Goal: Information Seeking & Learning: Learn about a topic

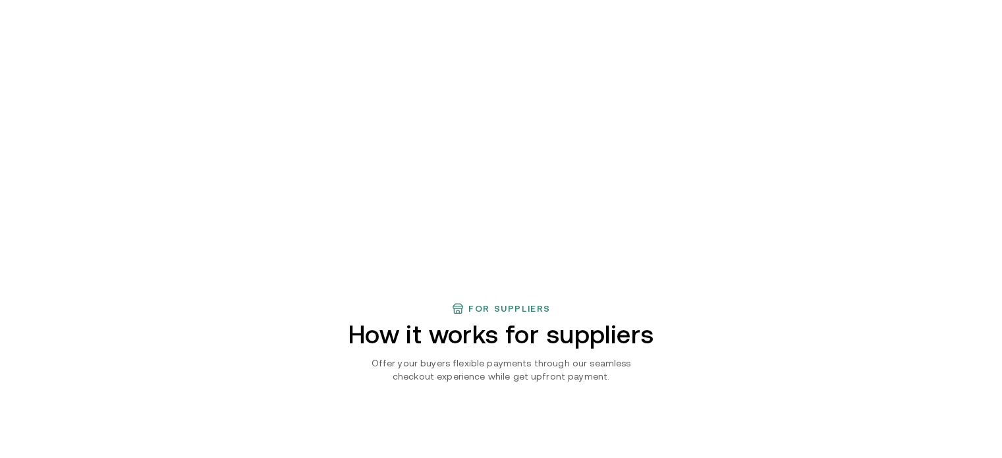
scroll to position [729, 0]
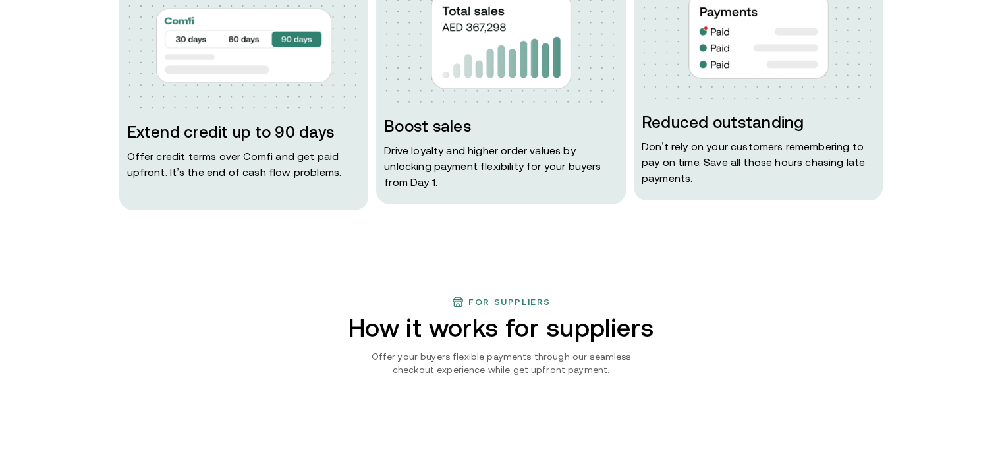
click at [995, 94] on div "For Finance Leaders B2B Payments but without risks Extend credit up to 90 days …" at bounding box center [501, 62] width 1002 height 308
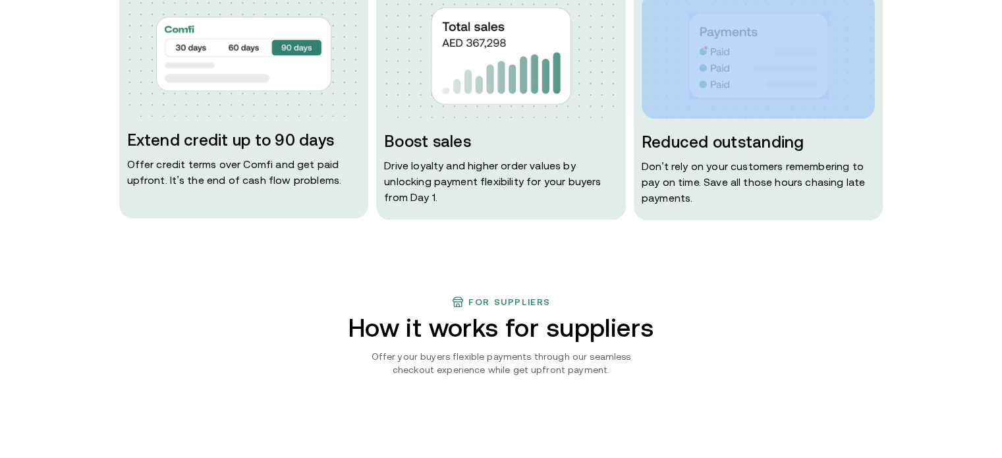
click at [995, 94] on div "For Finance Leaders B2B Payments but without risks Extend credit up to 90 days …" at bounding box center [501, 62] width 1002 height 308
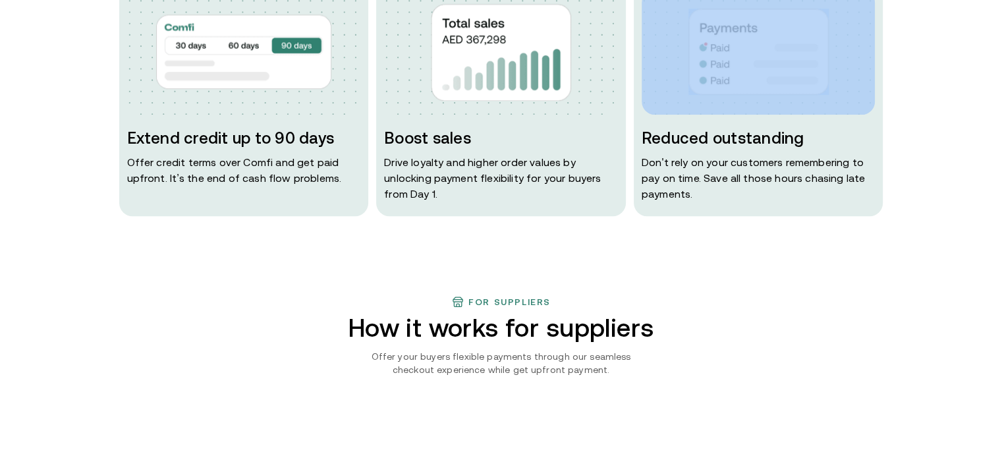
click at [995, 94] on div "For Finance Leaders B2B Payments but without risks Extend credit up to 90 days …" at bounding box center [501, 62] width 1002 height 308
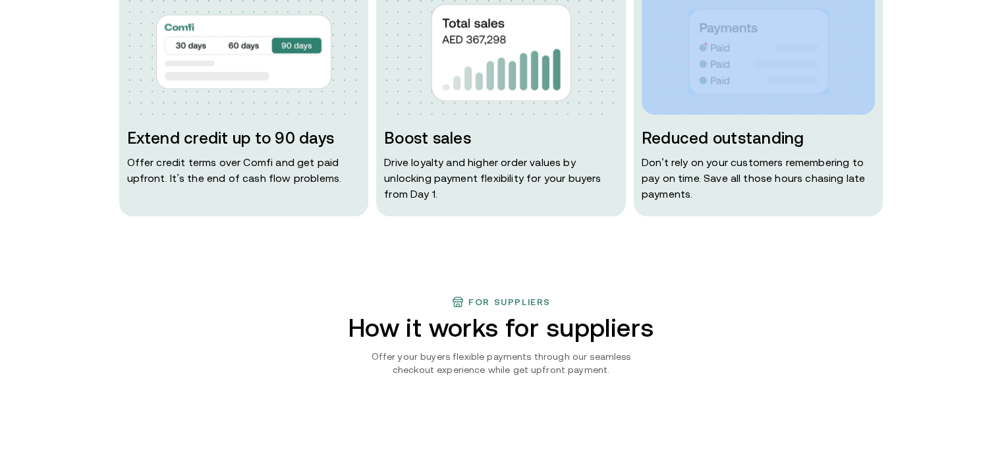
click at [995, 94] on div "For Finance Leaders B2B Payments but without risks Extend credit up to 90 days …" at bounding box center [501, 62] width 1002 height 308
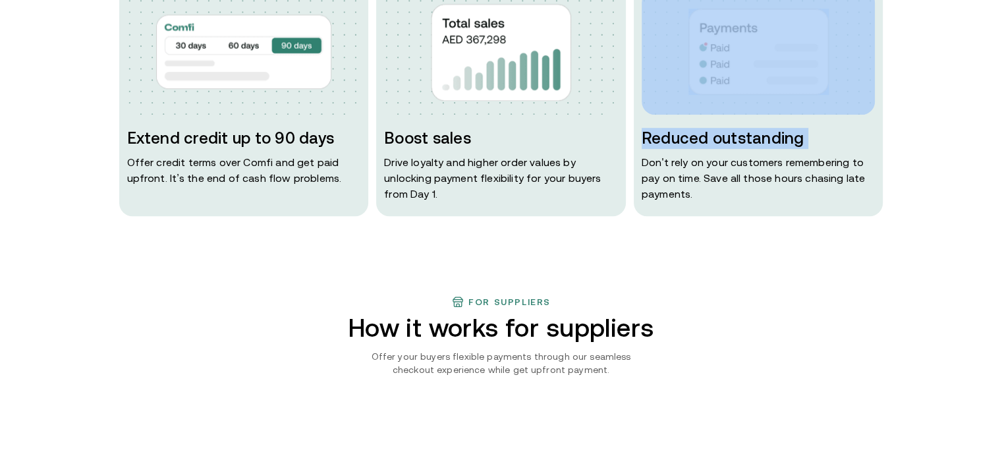
drag, startPoint x: 995, startPoint y: 94, endPoint x: 992, endPoint y: 123, distance: 28.5
click at [992, 122] on div "For Finance Leaders B2B Payments but without risks Extend credit up to 90 days …" at bounding box center [501, 62] width 1002 height 308
click at [992, 123] on div "For Finance Leaders B2B Payments but without risks Extend credit up to 90 days …" at bounding box center [501, 62] width 1002 height 308
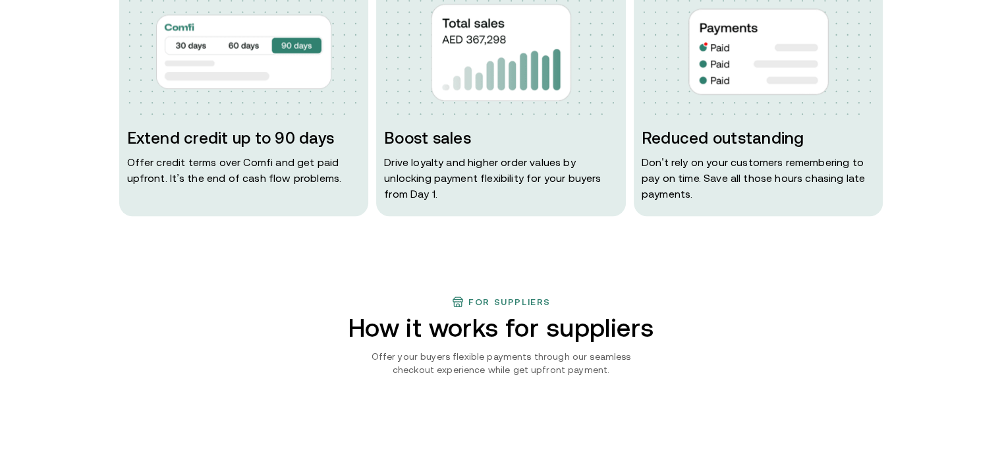
click at [992, 123] on div "For Finance Leaders B2B Payments but without risks Extend credit up to 90 days …" at bounding box center [501, 62] width 1002 height 308
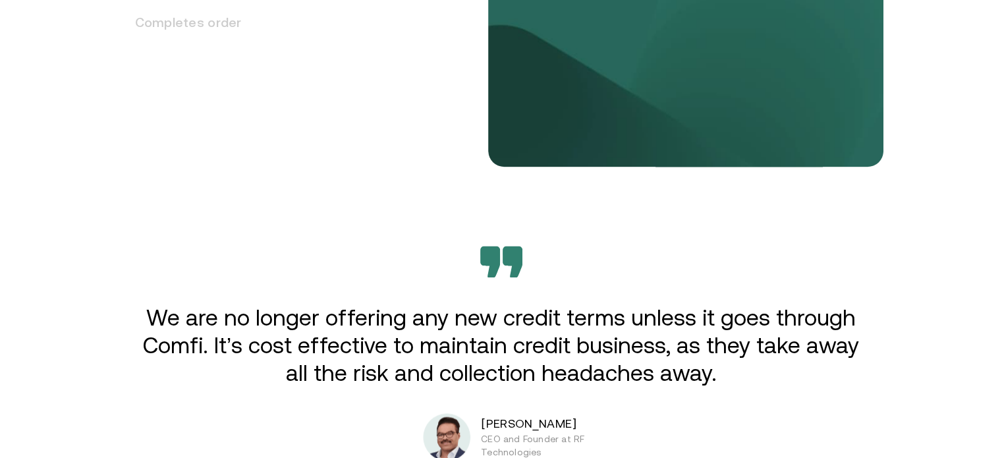
scroll to position [2104, 0]
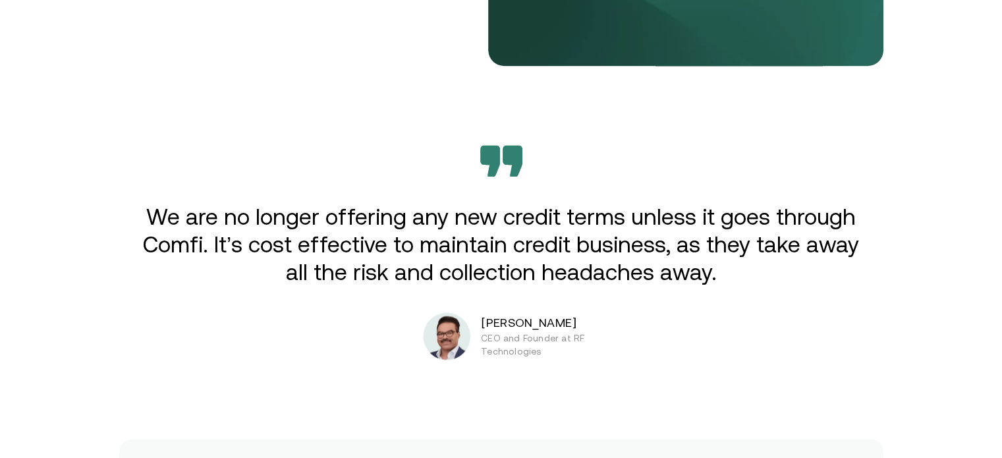
click at [990, 217] on div "Extend credit. Get paid now. Enabling B2B suppliers in [GEOGRAPHIC_DATA] to sel…" at bounding box center [501, 319] width 1002 height 4847
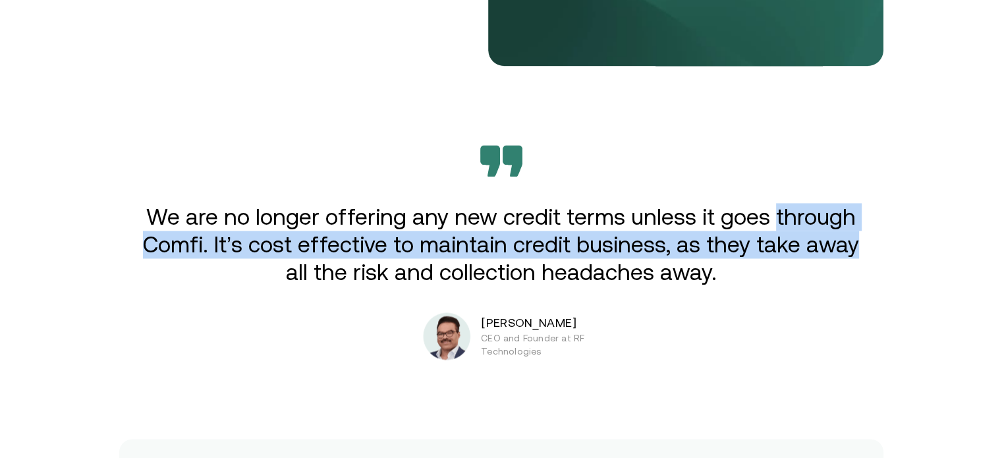
drag, startPoint x: 990, startPoint y: 217, endPoint x: 987, endPoint y: 235, distance: 18.0
click at [987, 235] on div "Extend credit. Get paid now. Enabling B2B suppliers in [GEOGRAPHIC_DATA] to sel…" at bounding box center [501, 319] width 1002 height 4847
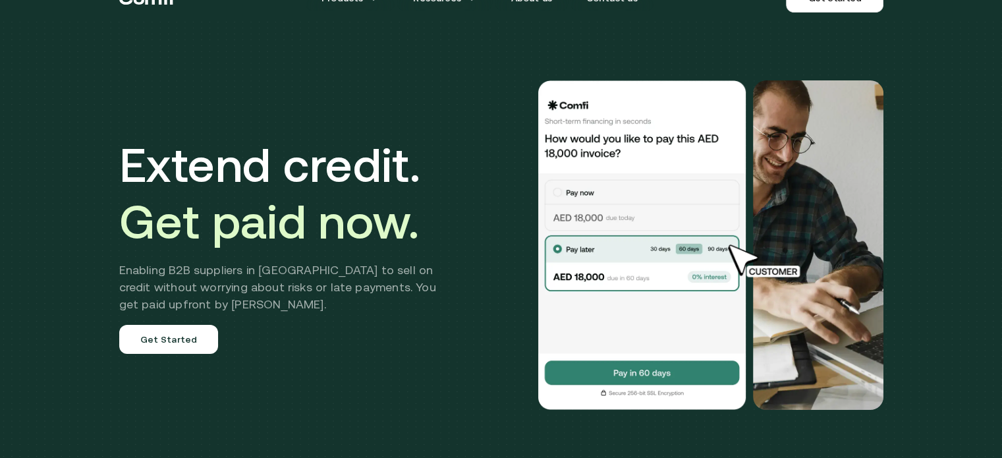
scroll to position [0, 0]
